Goal: Go to known website: Access a specific website the user already knows

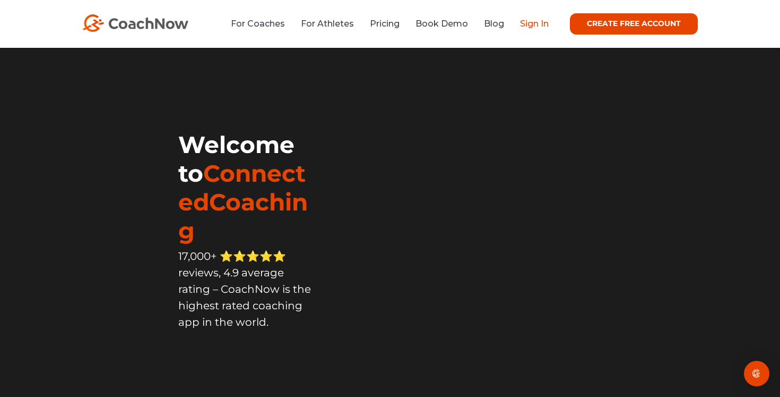
click at [526, 23] on link "Sign In" at bounding box center [534, 24] width 29 height 10
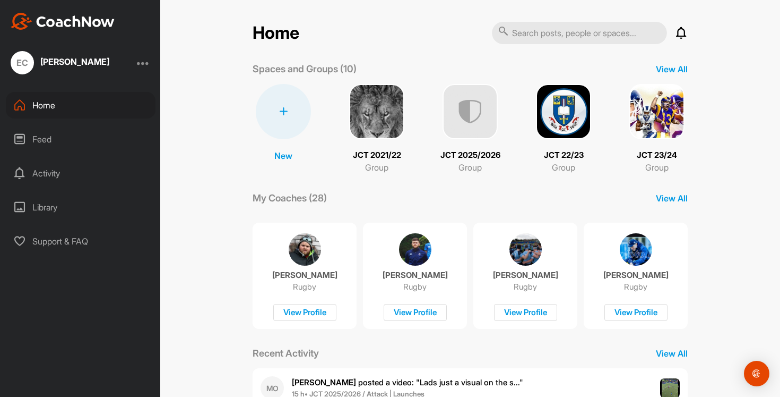
click at [466, 117] on img at bounding box center [470, 111] width 55 height 55
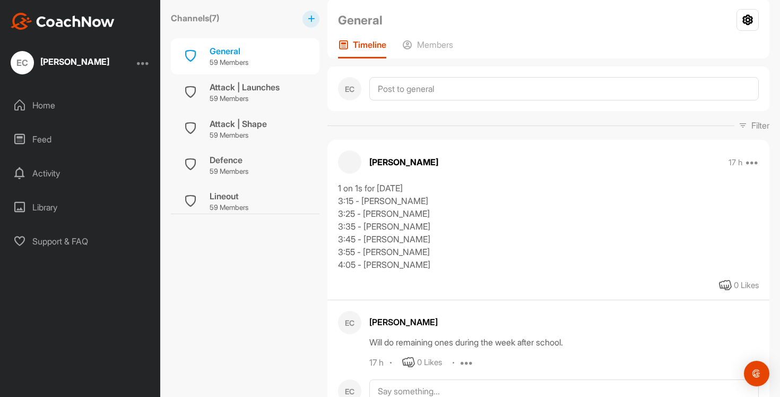
scroll to position [94, 0]
